Goal: Information Seeking & Learning: Learn about a topic

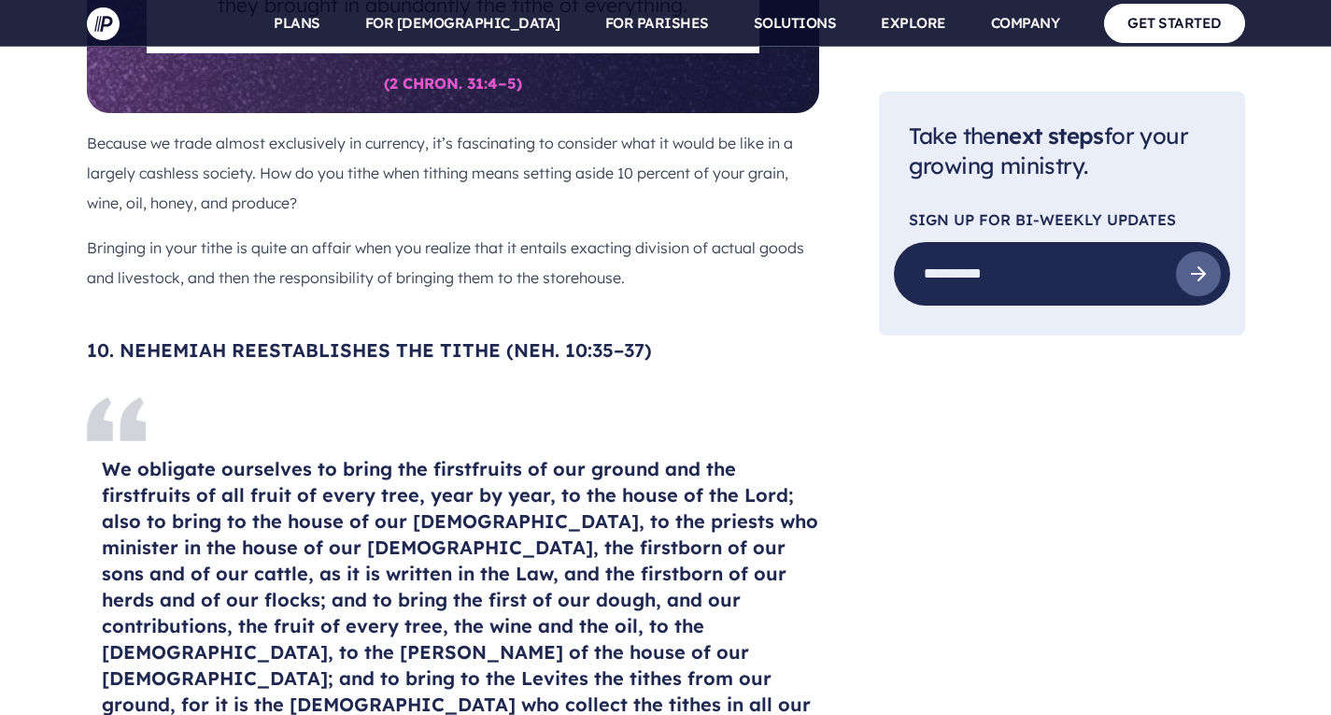
scroll to position [9903, 0]
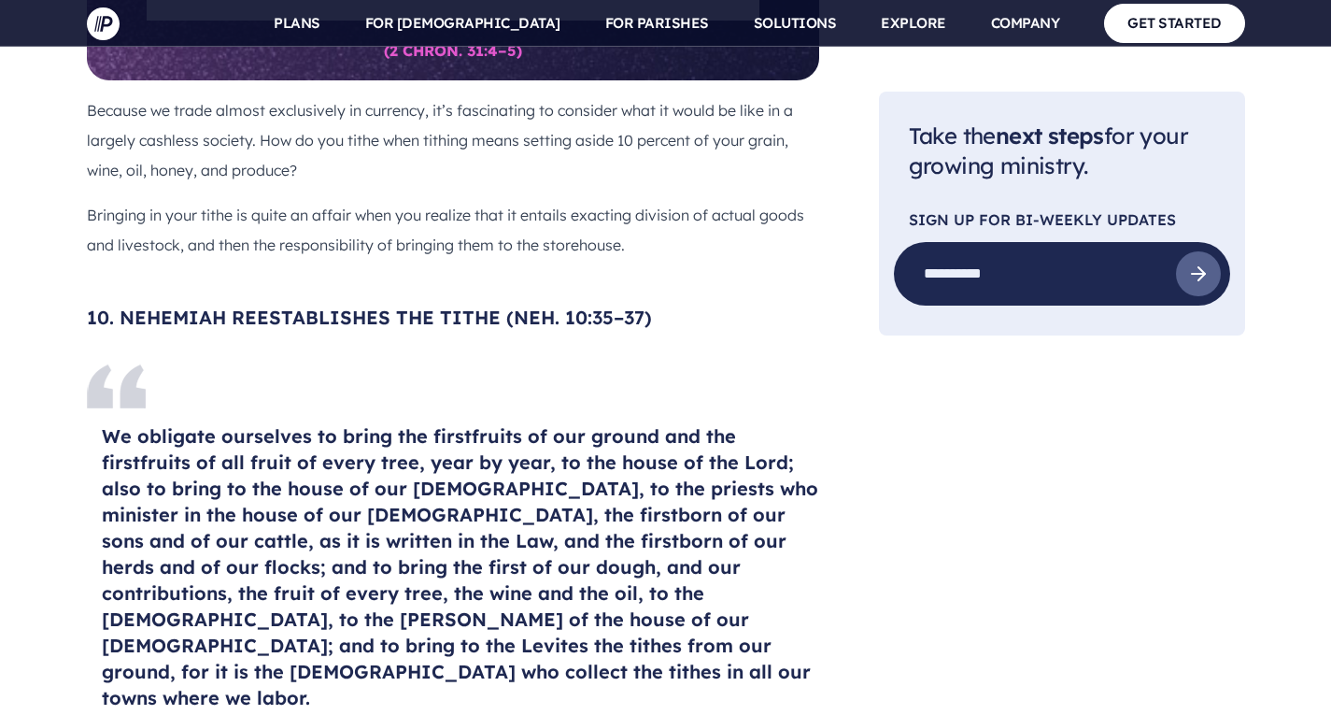
drag, startPoint x: 109, startPoint y: 351, endPoint x: 172, endPoint y: 379, distance: 68.6
drag, startPoint x: 101, startPoint y: 346, endPoint x: 843, endPoint y: 447, distance: 748.7
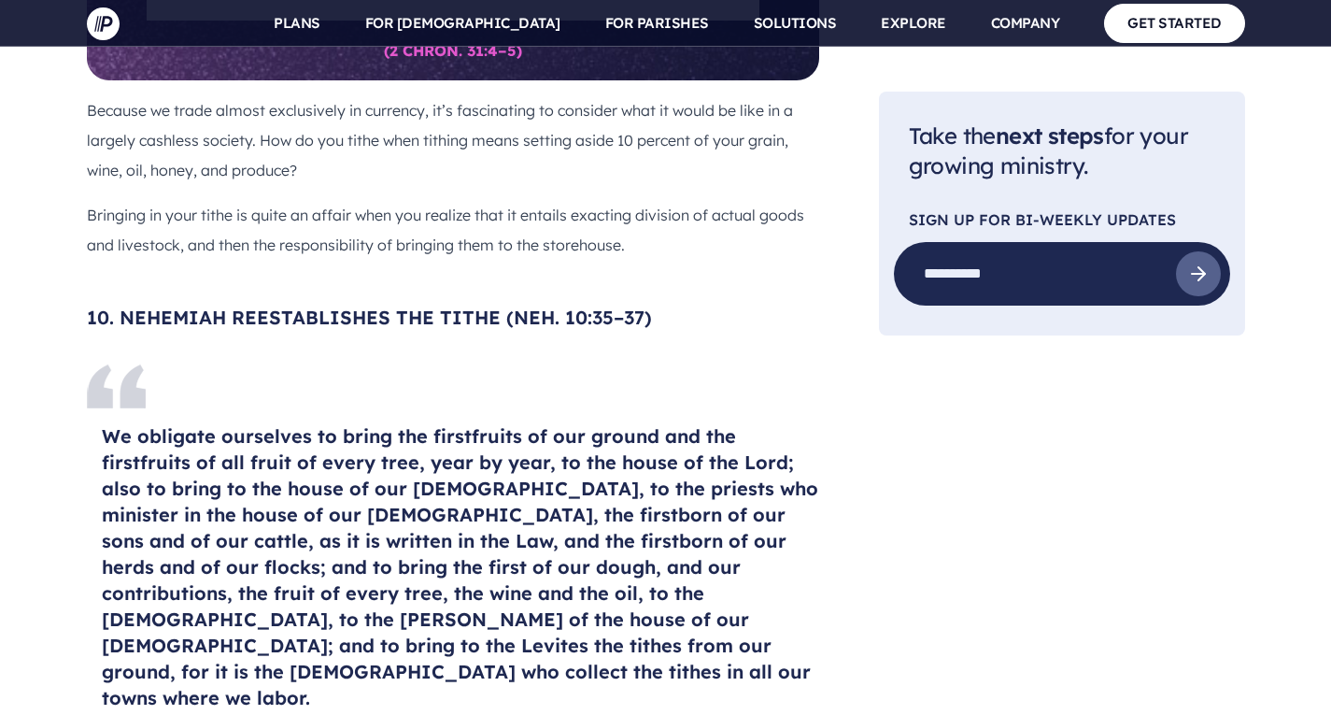
copy section "Honor the Lord with your wealth and with the firstfruits of all your produce; t…"
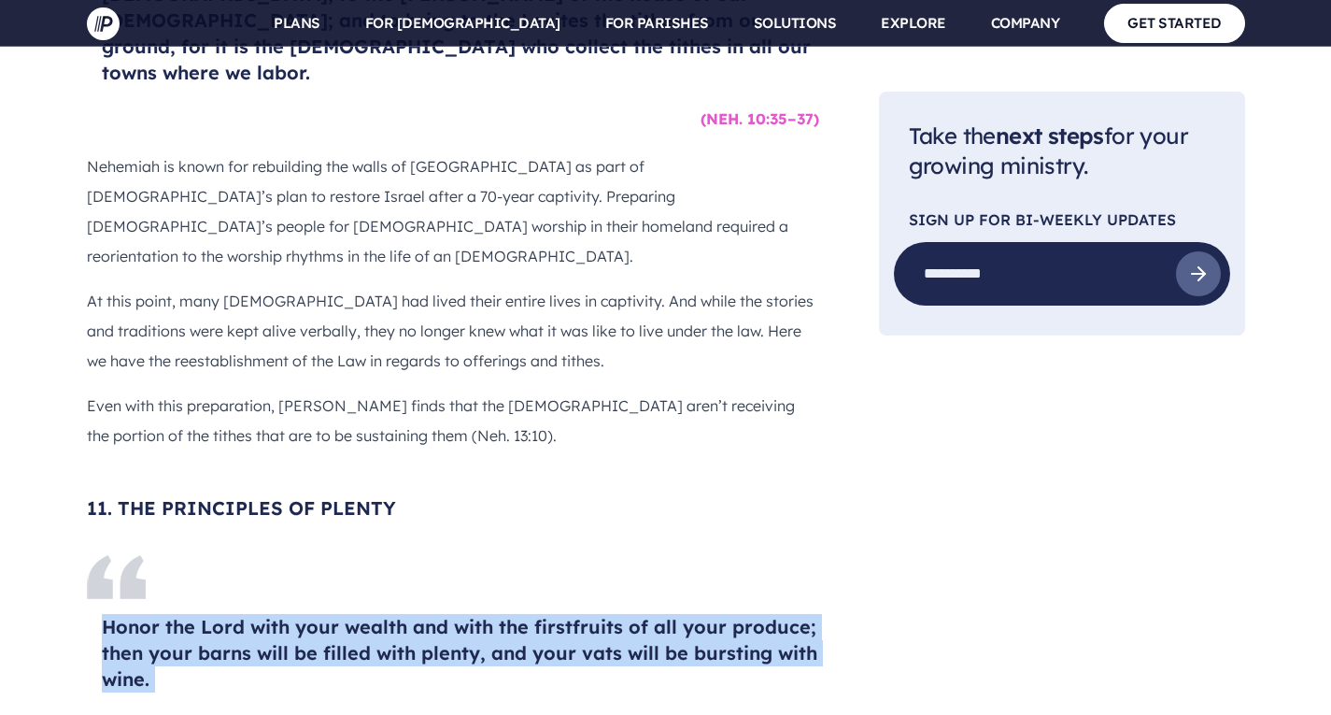
scroll to position [11153, 0]
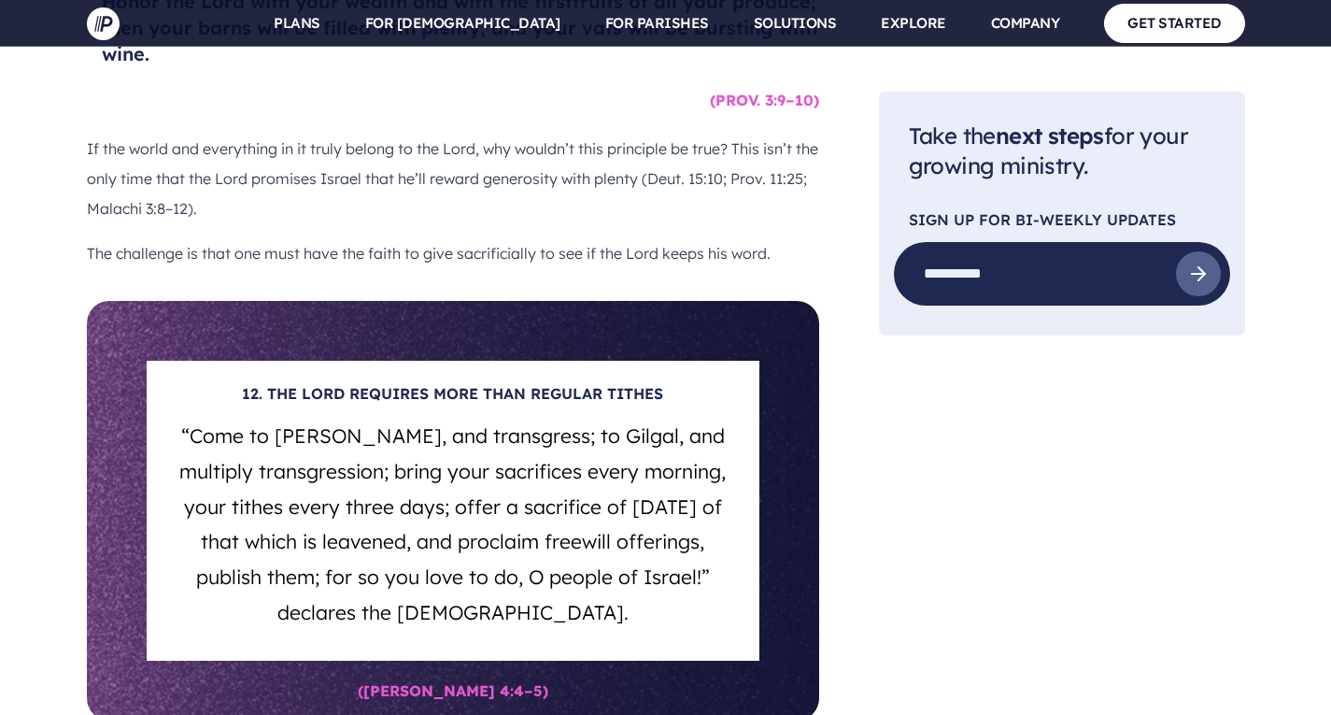
drag, startPoint x: 197, startPoint y: 159, endPoint x: 610, endPoint y: 267, distance: 426.9
copy h5 "Will man rob [DEMOGRAPHIC_DATA]? Yet you are robbing me. But you say, “How have…"
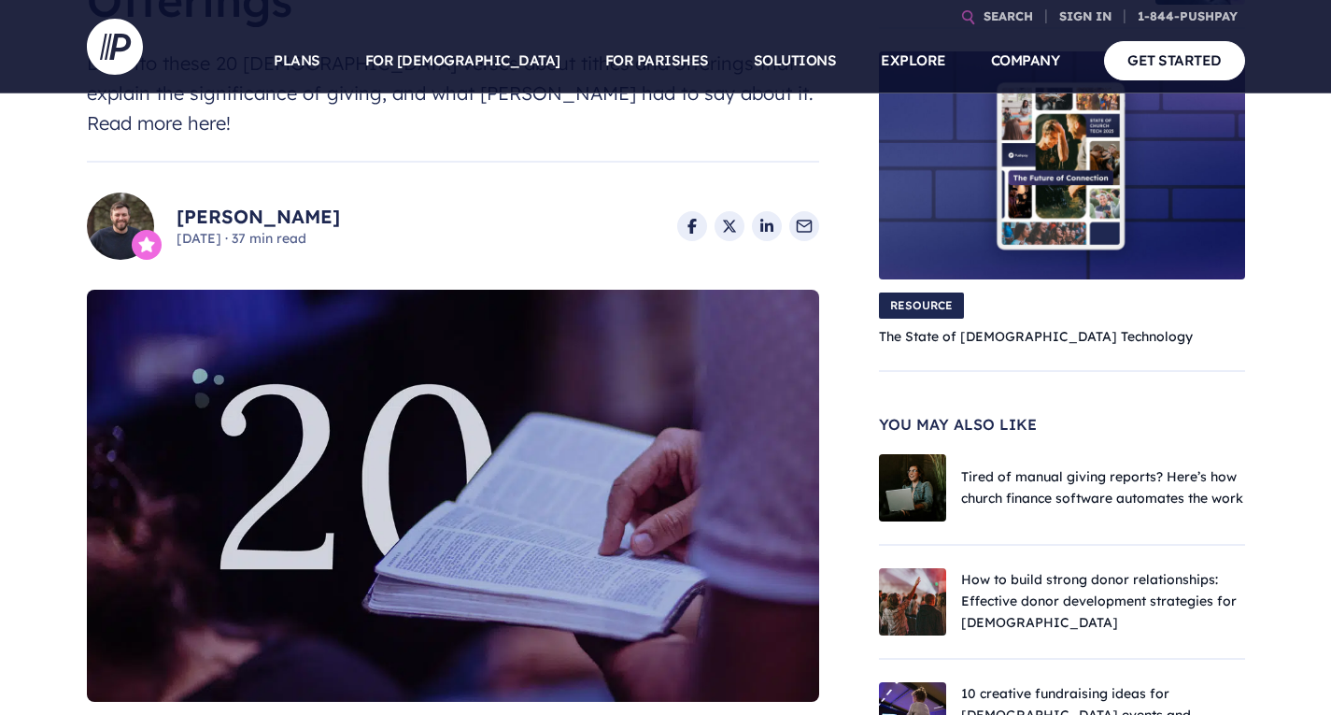
scroll to position [0, 0]
